Goal: Task Accomplishment & Management: Use online tool/utility

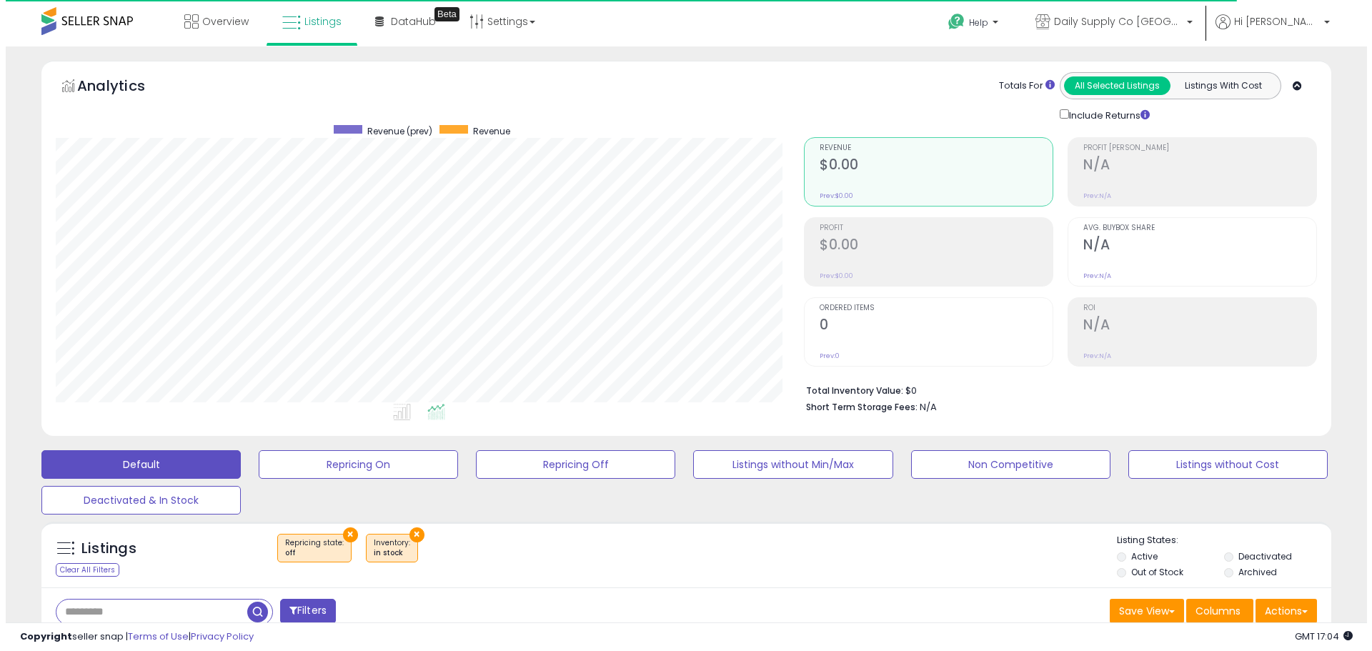
scroll to position [293, 748]
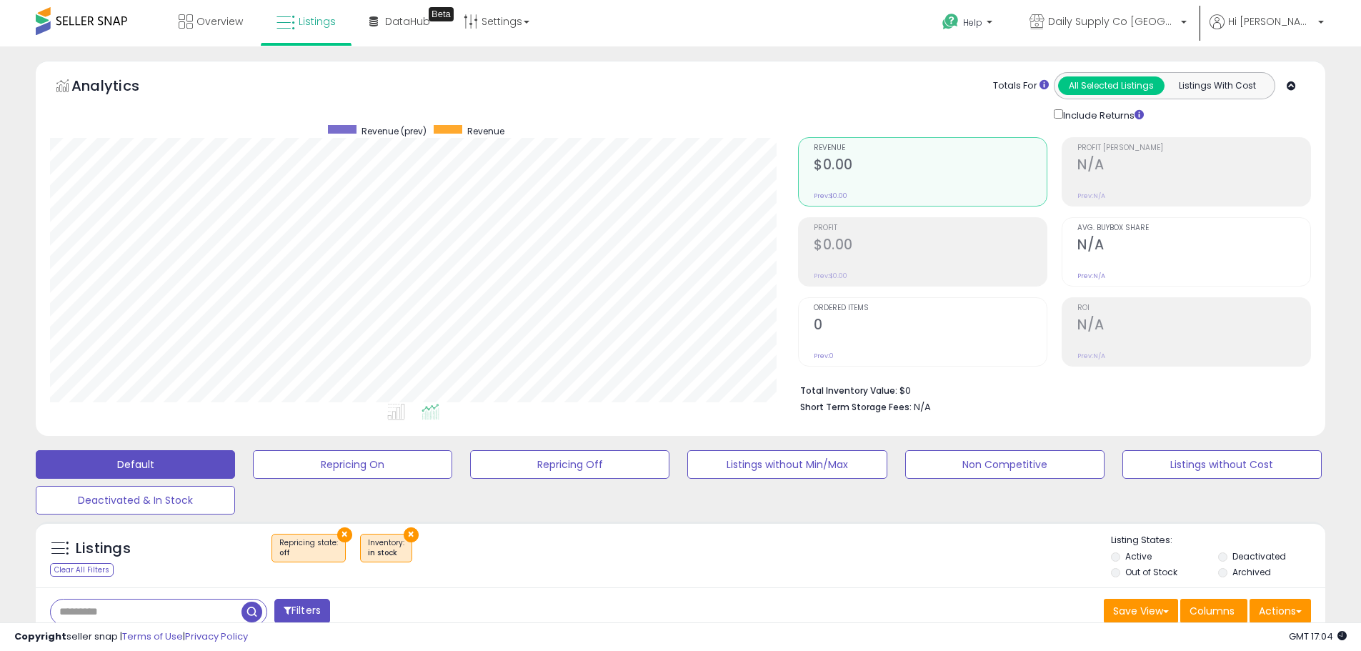
click at [94, 579] on div "Listings Clear All Filters" at bounding box center [146, 557] width 214 height 47
click at [94, 574] on div "Clear All Filters" at bounding box center [82, 570] width 64 height 14
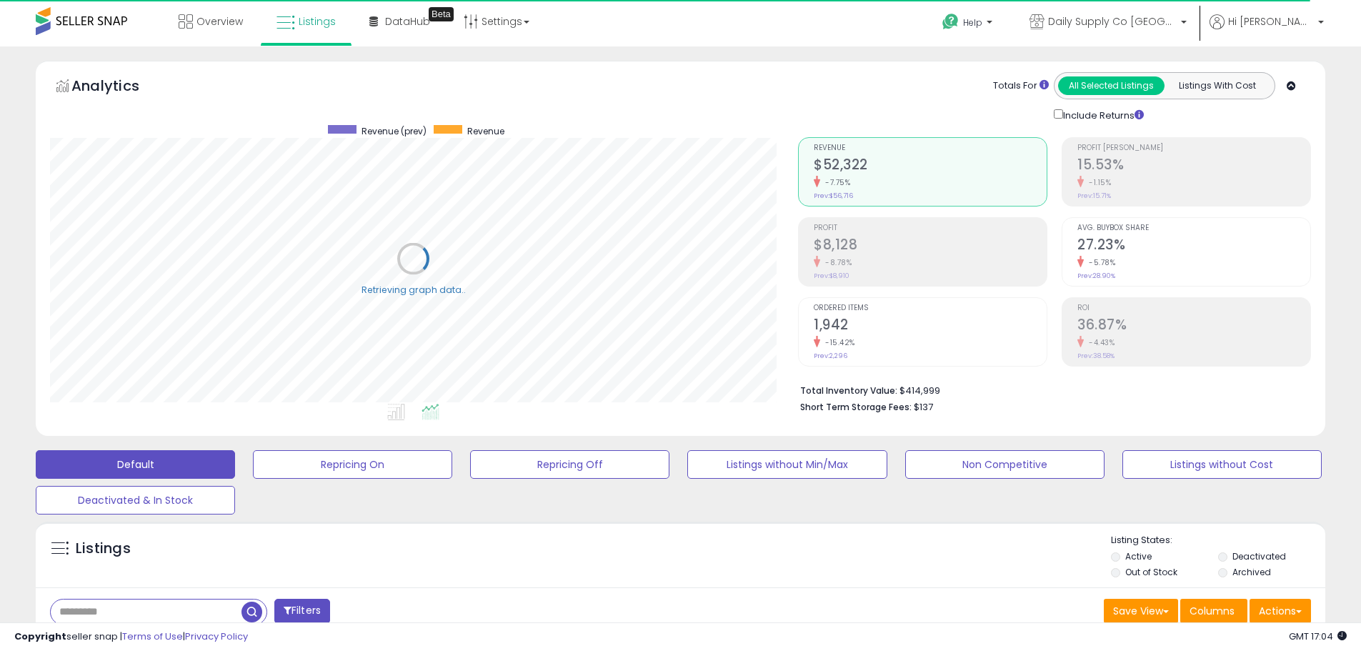
scroll to position [286, 0]
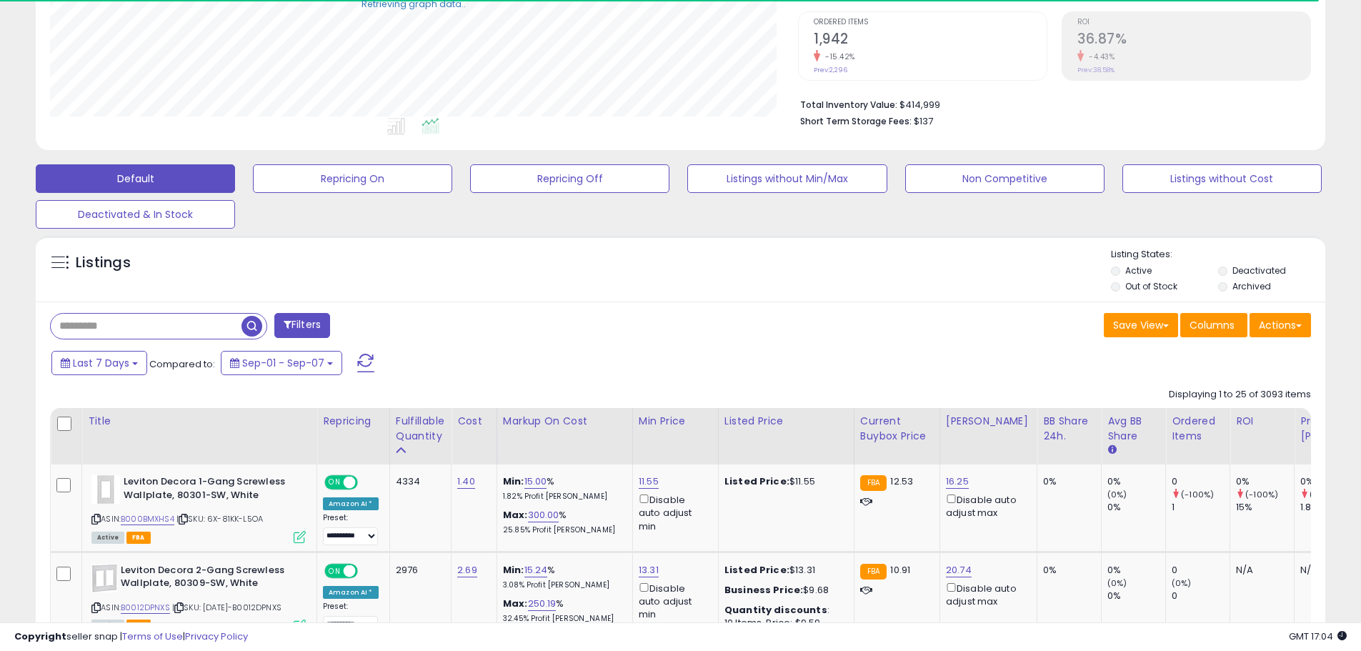
click at [142, 323] on input "text" at bounding box center [146, 326] width 191 height 25
paste input "**********"
type input "**********"
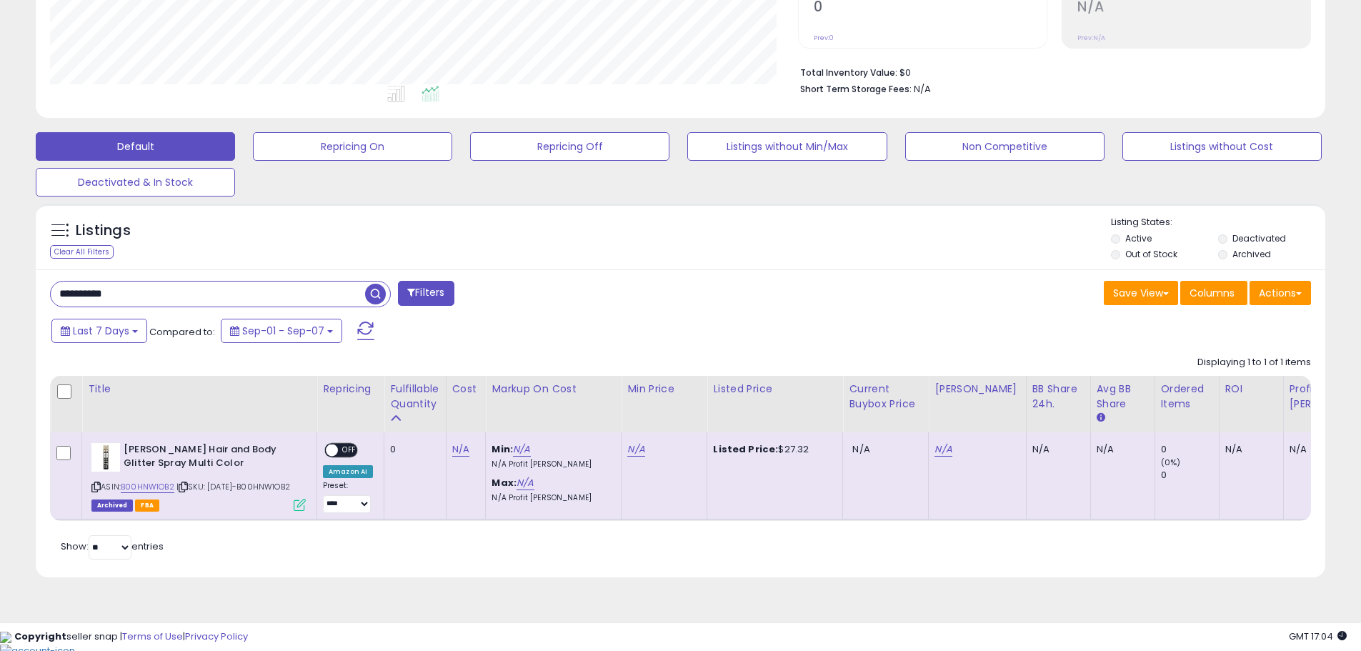
scroll to position [0, 0]
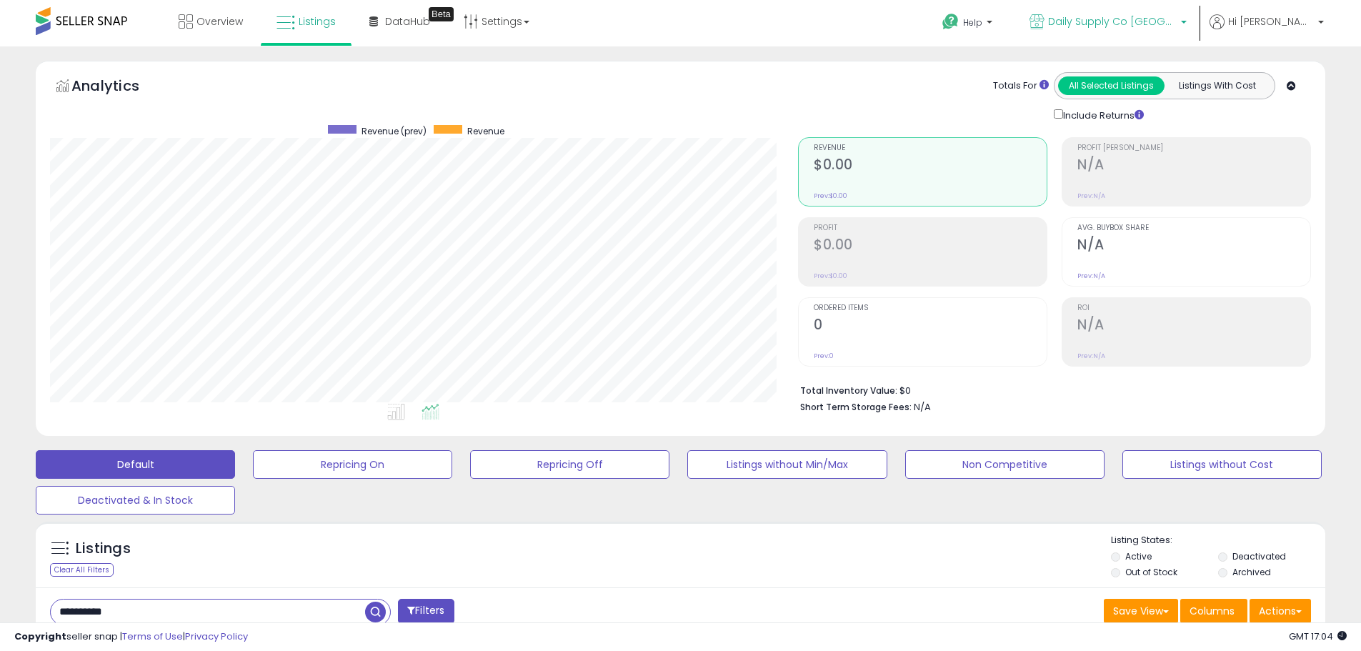
click at [1177, 24] on span "Daily Supply Co [GEOGRAPHIC_DATA]" at bounding box center [1112, 21] width 129 height 14
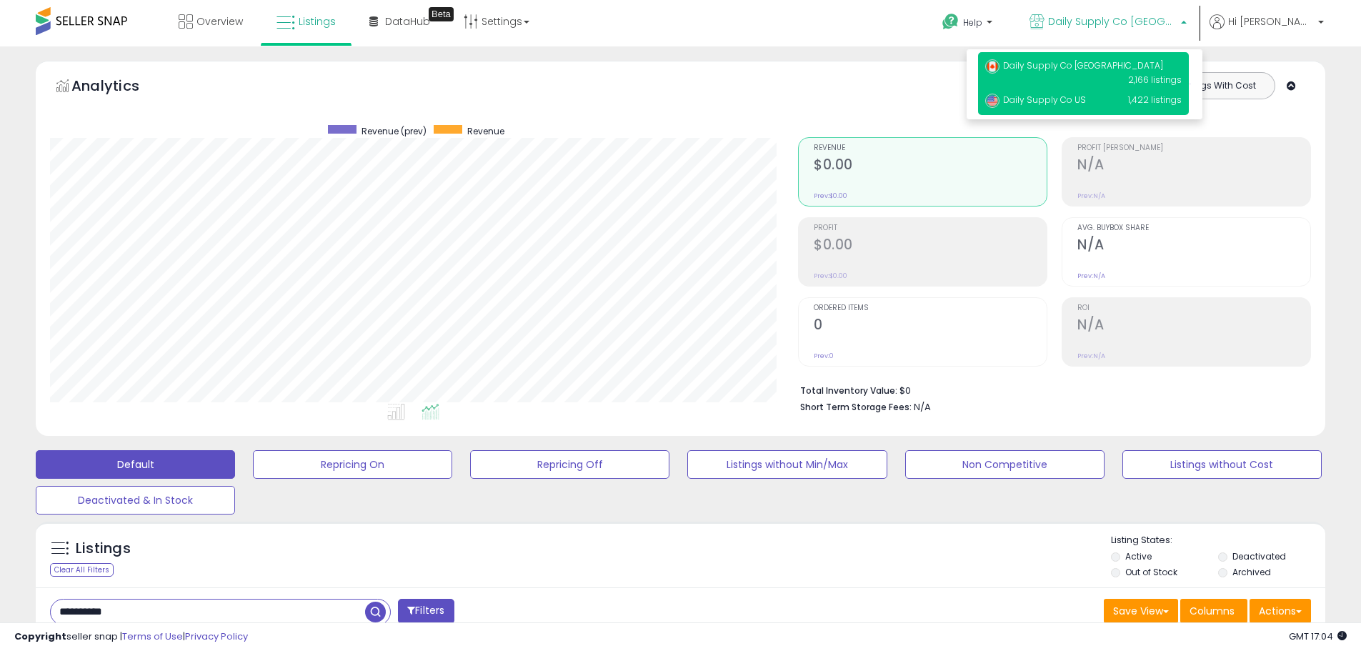
click at [1124, 87] on p "Daily Supply Co US 1,422 listings" at bounding box center [1083, 100] width 211 height 29
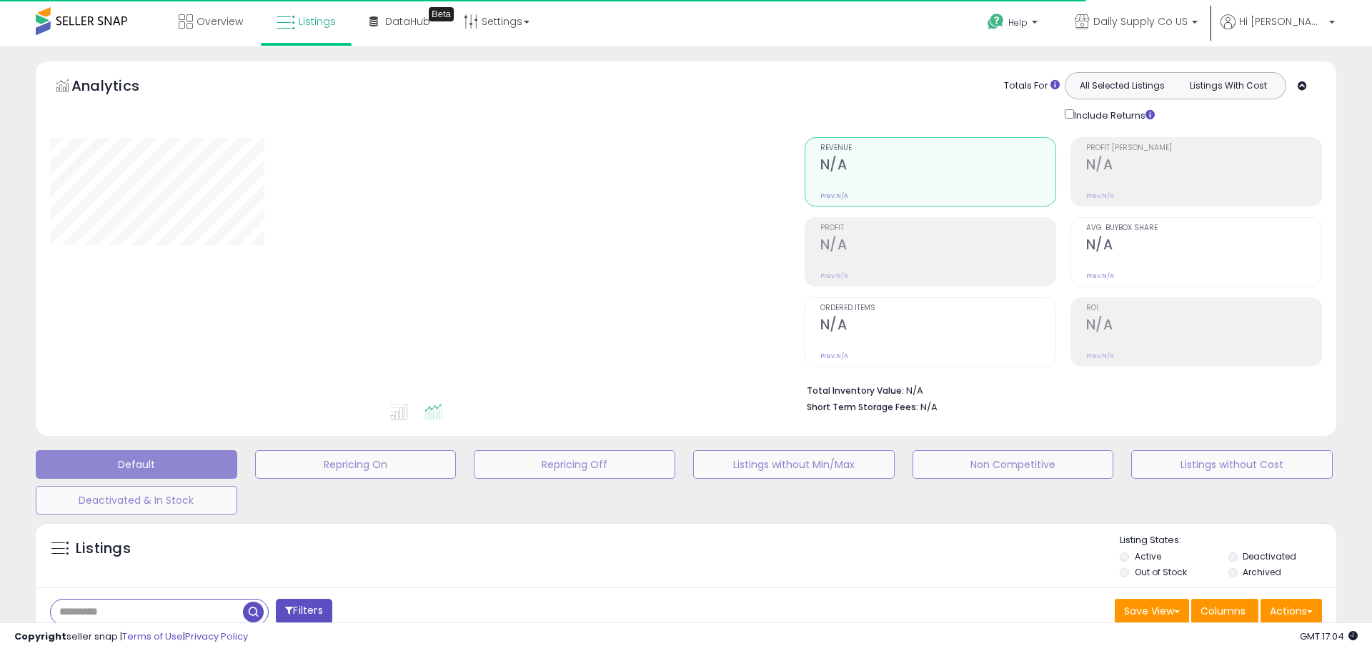
type input "**********"
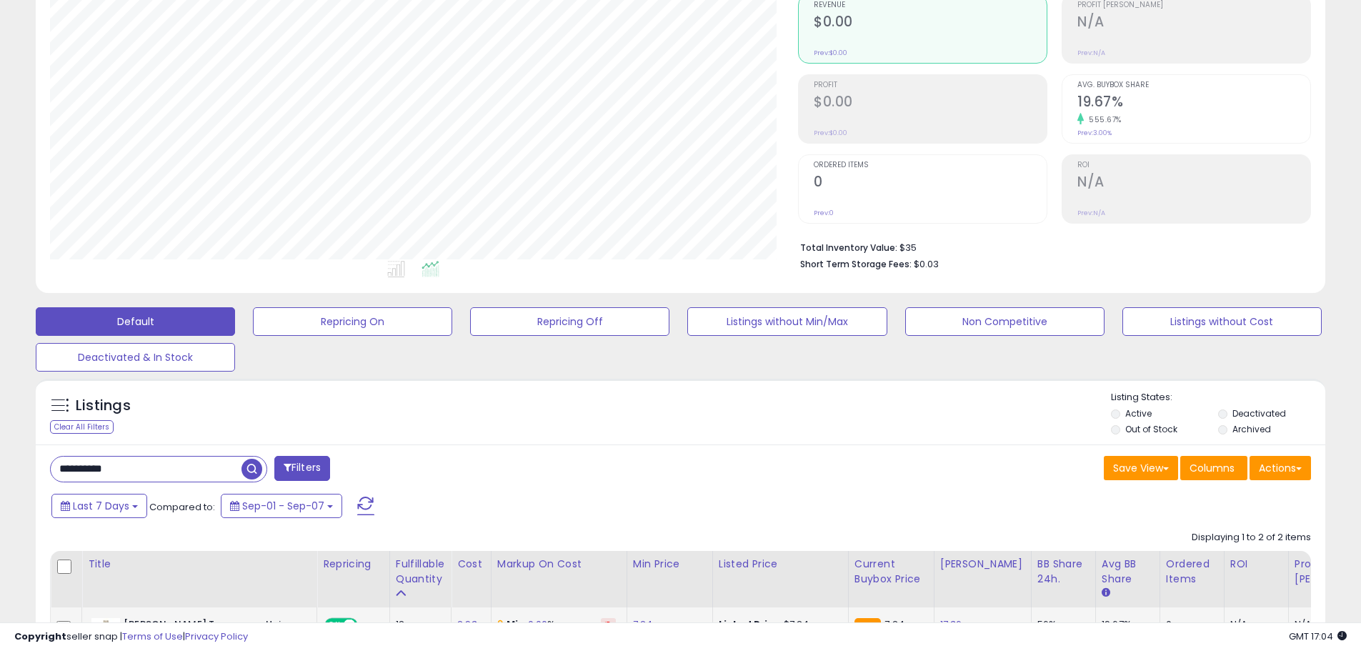
scroll to position [357, 0]
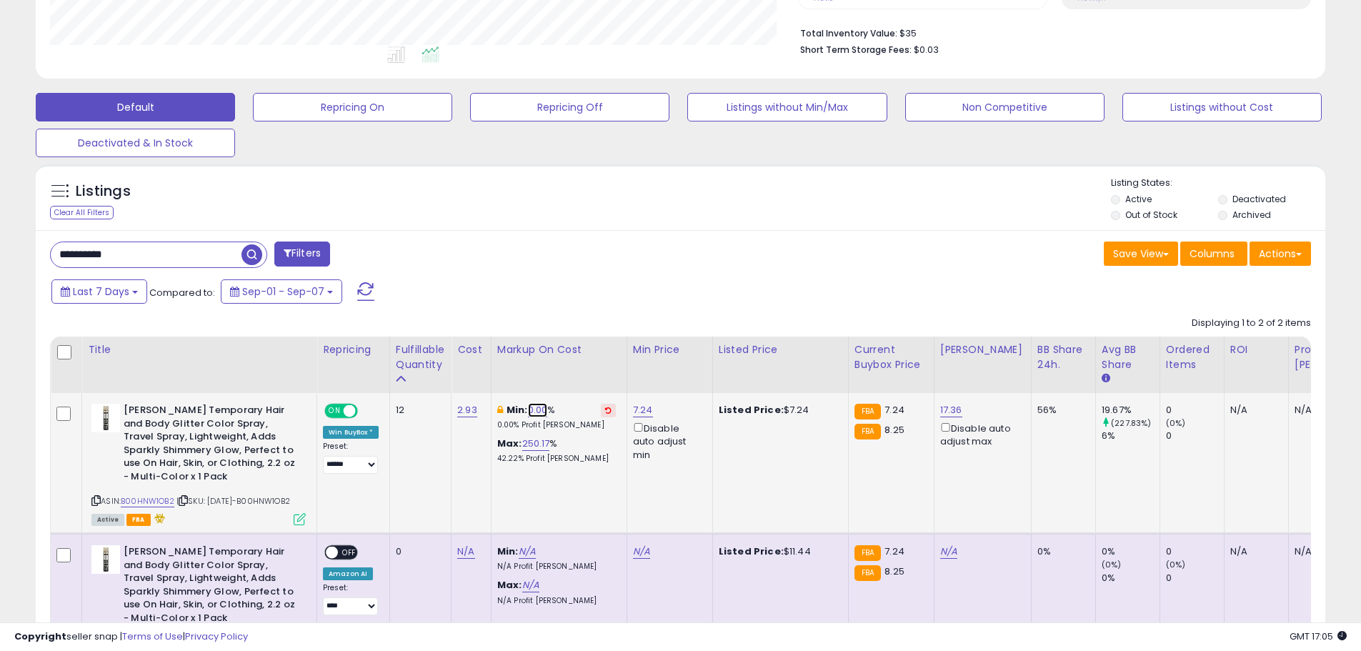
click at [532, 407] on link "0.00" at bounding box center [538, 410] width 20 height 14
drag, startPoint x: 484, startPoint y: 370, endPoint x: 416, endPoint y: 369, distance: 67.9
click at [404, 369] on table "Title Repricing" at bounding box center [1084, 506] width 2069 height 339
type input "***"
click button "submit" at bounding box center [584, 359] width 24 height 21
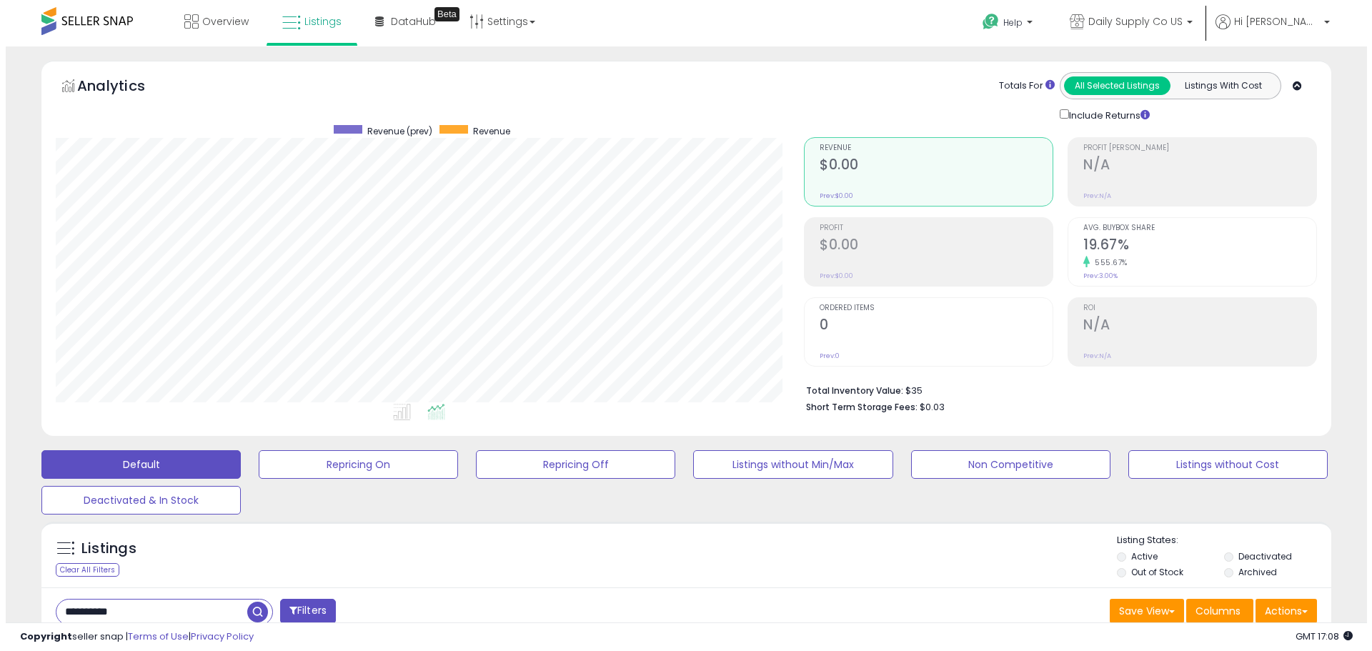
scroll to position [143, 0]
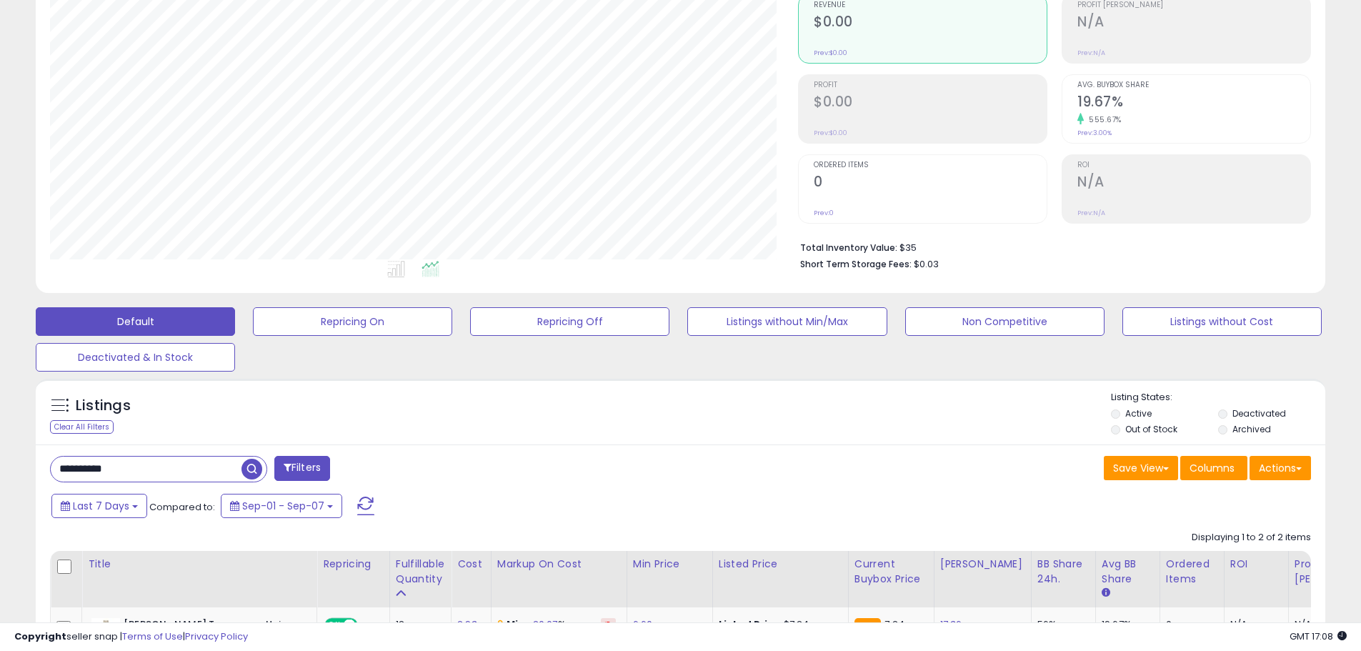
drag, startPoint x: 83, startPoint y: 427, endPoint x: 95, endPoint y: 426, distance: 12.2
click at [83, 427] on div "Clear All Filters" at bounding box center [82, 427] width 64 height 14
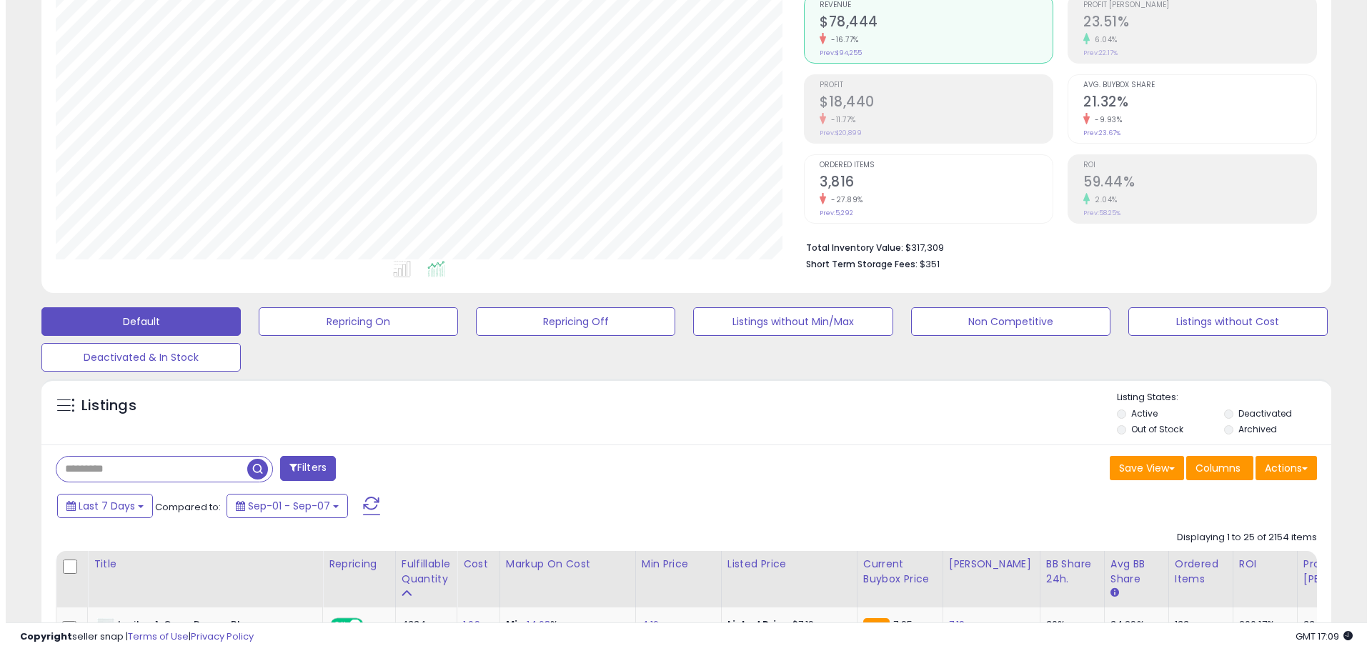
scroll to position [286, 0]
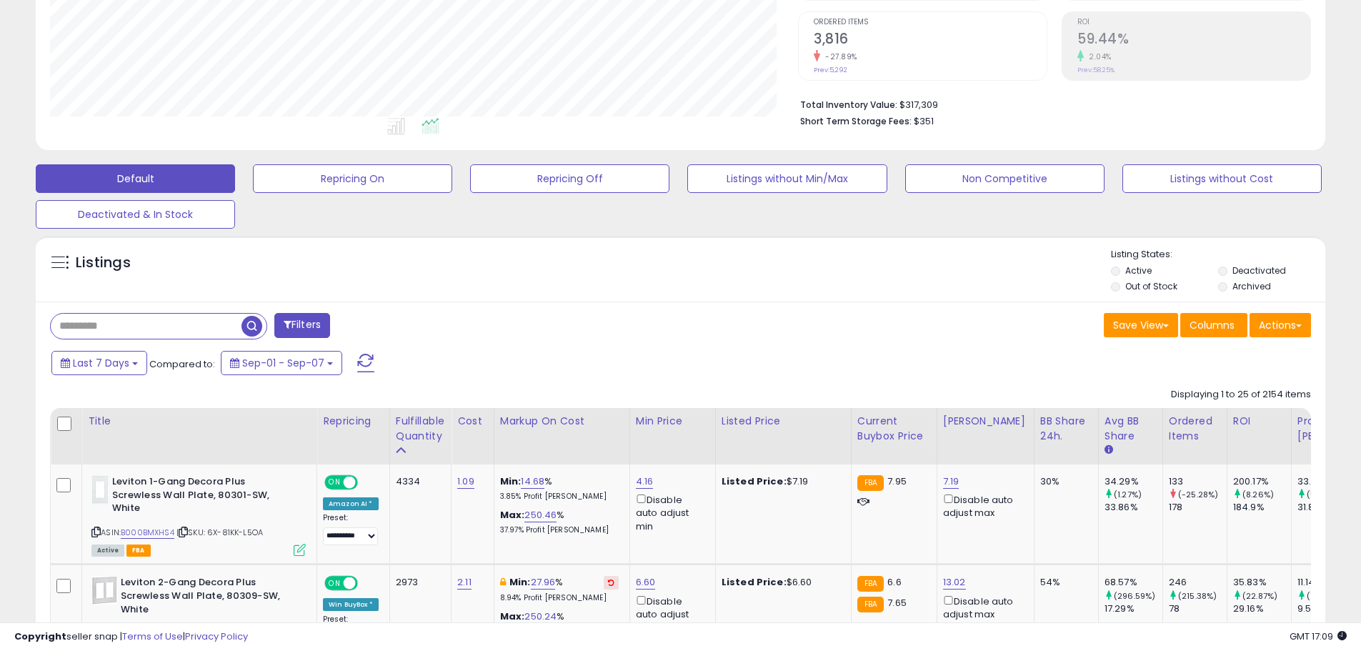
click at [285, 326] on span at bounding box center [288, 324] width 8 height 10
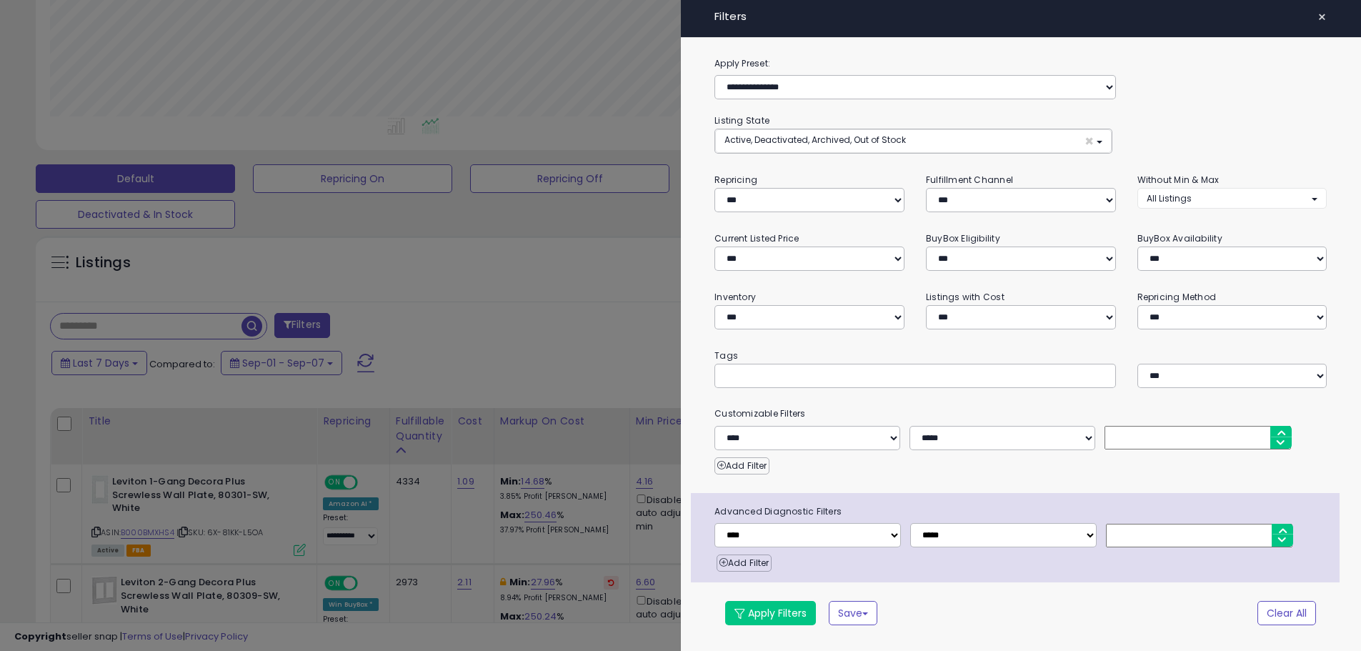
scroll to position [293, 755]
click at [460, 342] on div at bounding box center [686, 325] width 1372 height 651
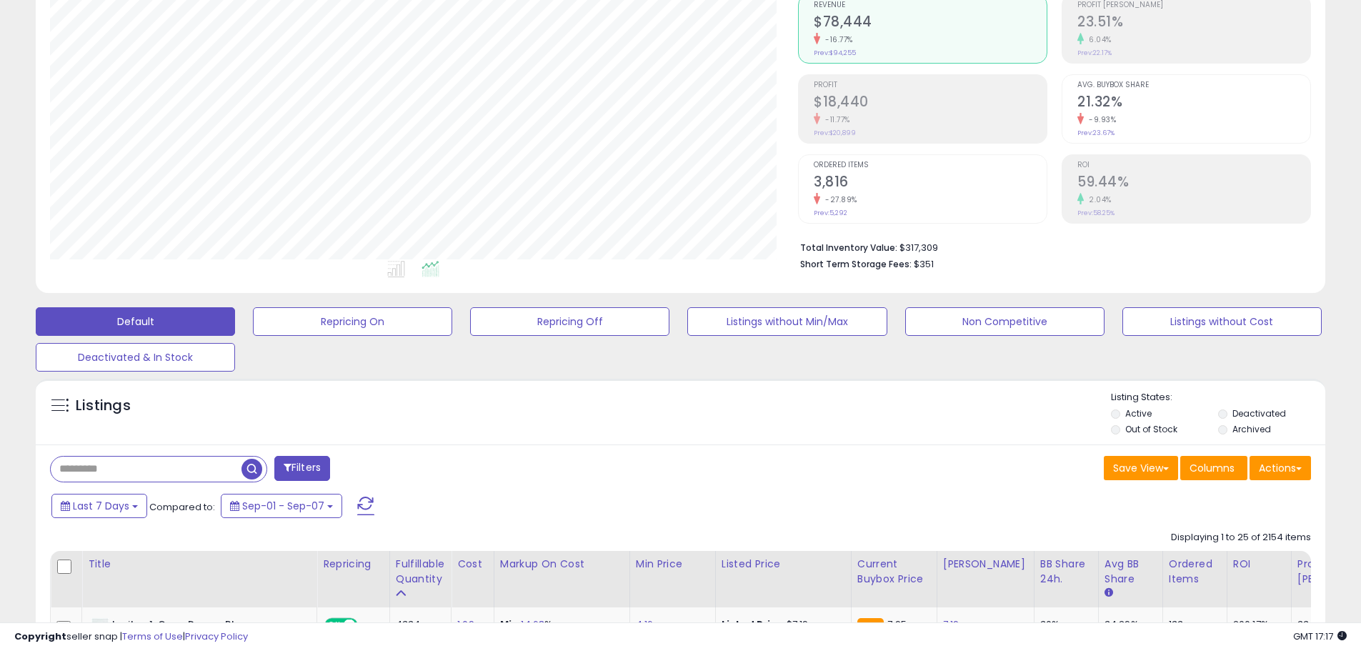
scroll to position [0, 0]
